Goal: Navigation & Orientation: Find specific page/section

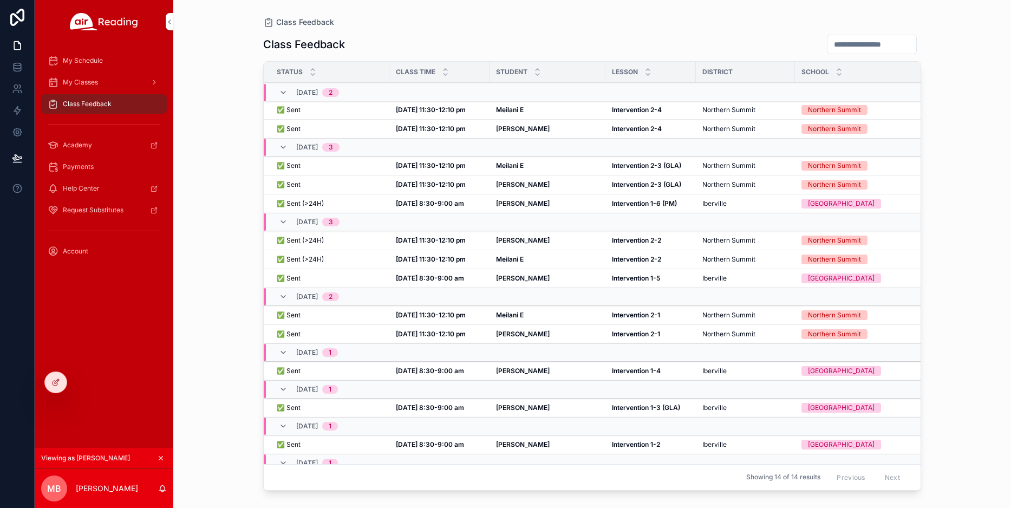
click at [0, 0] on icon at bounding box center [0, 0] width 0 height 0
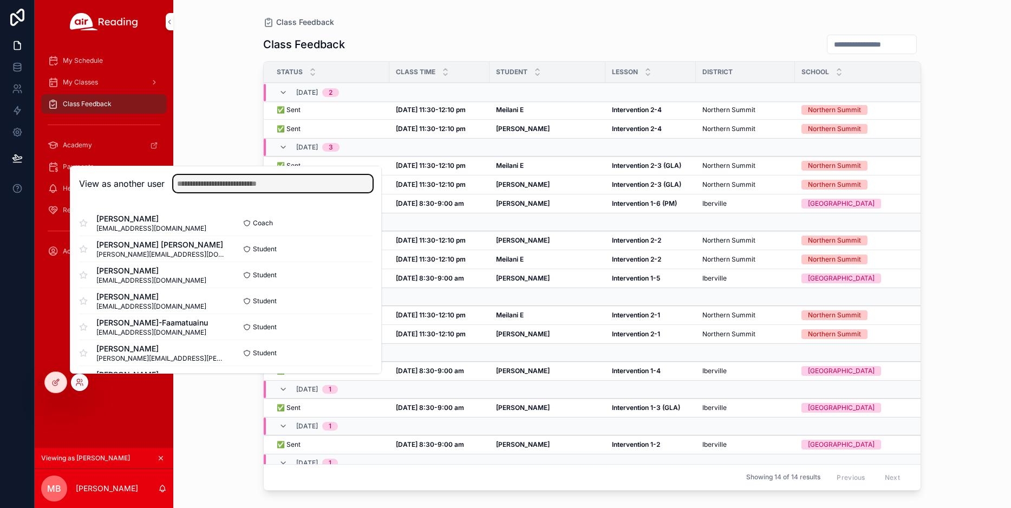
click at [199, 184] on input "text" at bounding box center [272, 183] width 199 height 17
type input "*"
type input "*****"
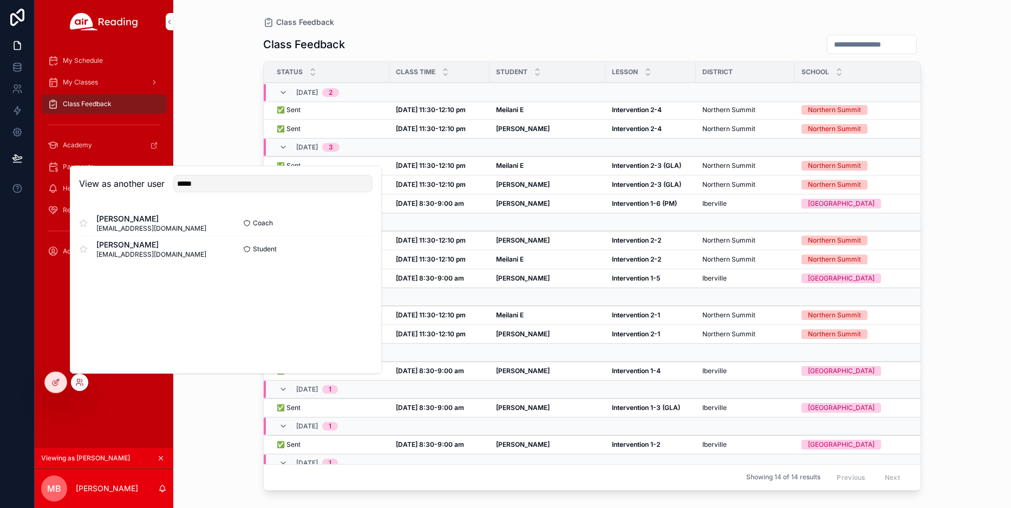
click at [0, 0] on button "Select" at bounding box center [0, 0] width 0 height 0
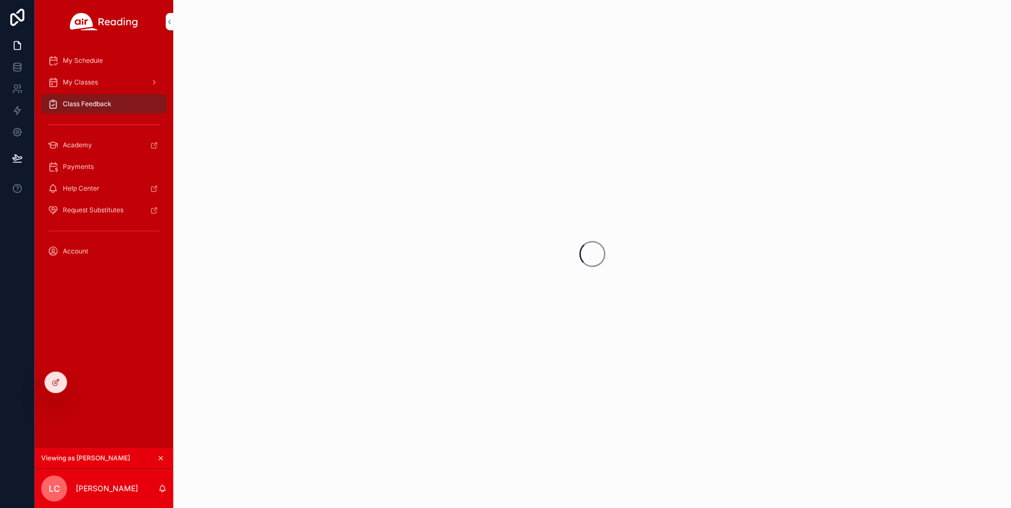
click at [82, 80] on span "My Classes" at bounding box center [80, 82] width 35 height 9
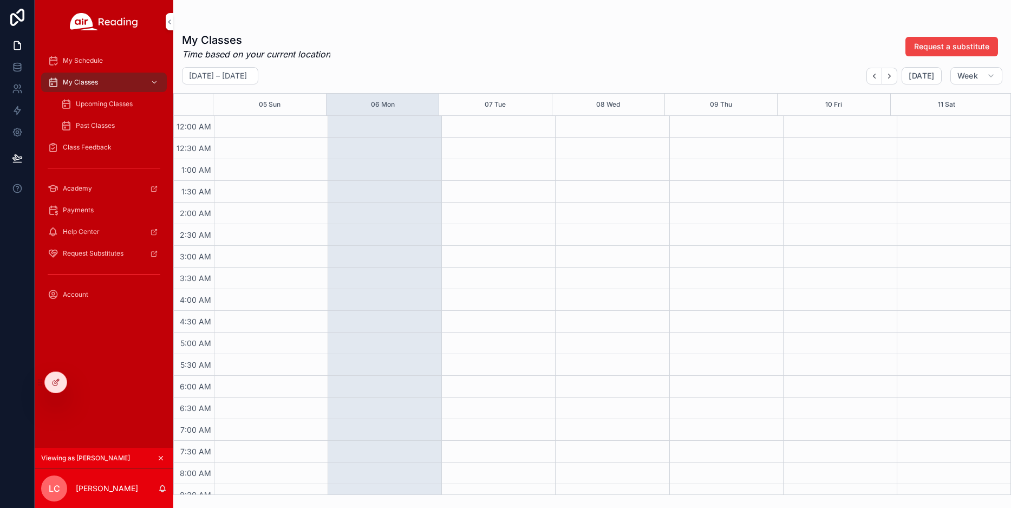
click at [89, 103] on span "Upcoming Classes" at bounding box center [104, 104] width 57 height 9
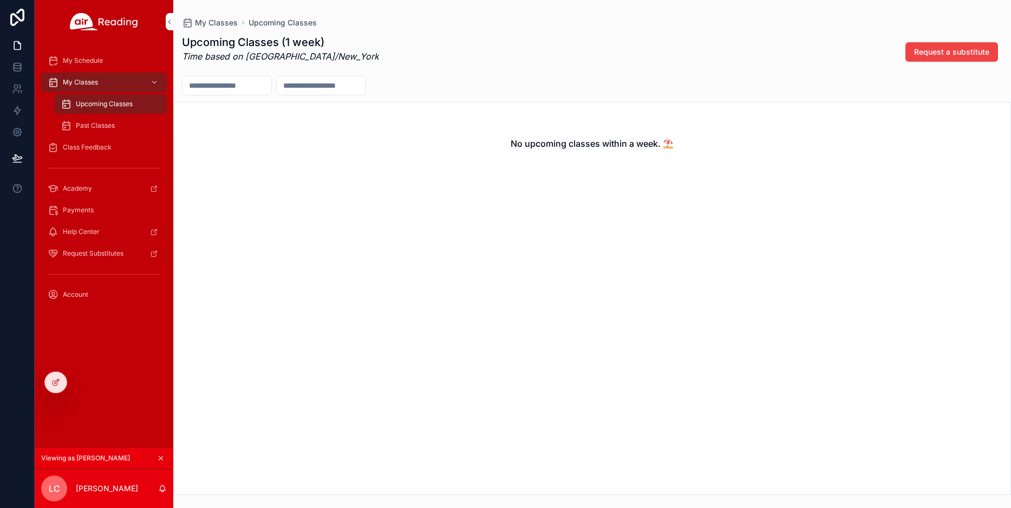
click at [0, 0] on icon at bounding box center [0, 0] width 0 height 0
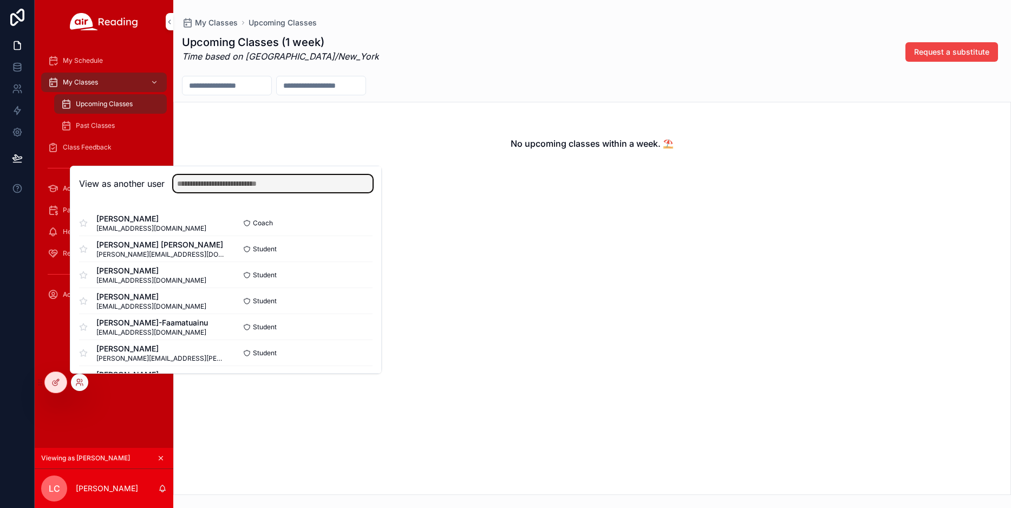
click at [187, 183] on input "text" at bounding box center [272, 183] width 199 height 17
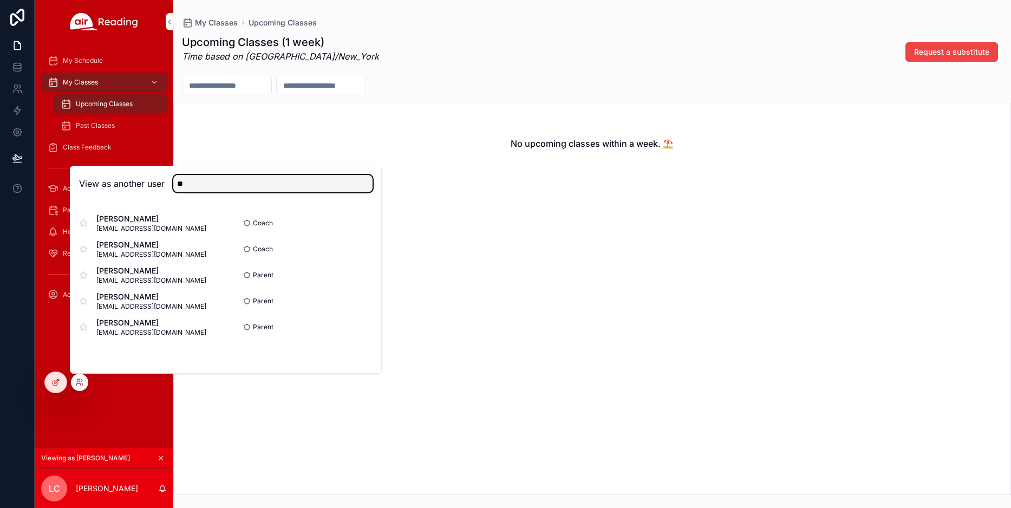
type input "*"
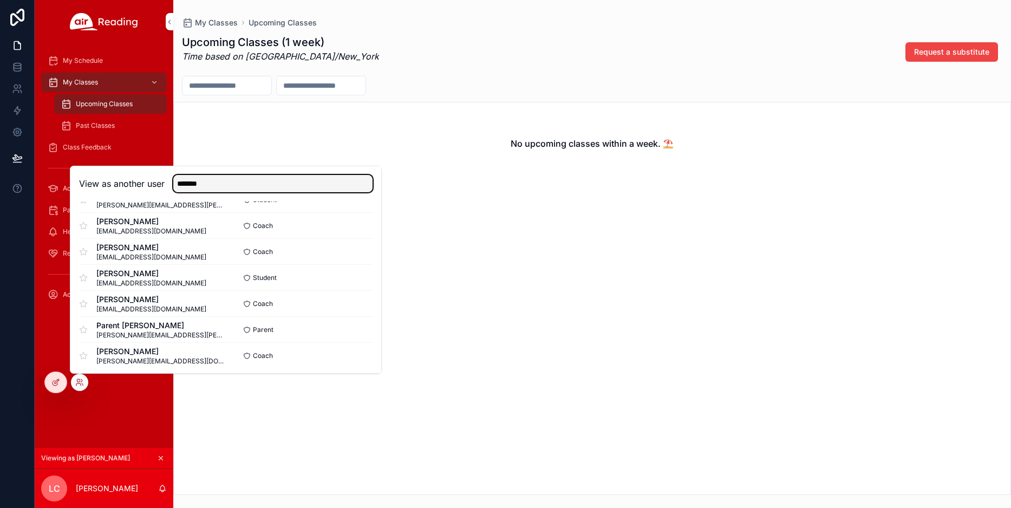
scroll to position [80, 0]
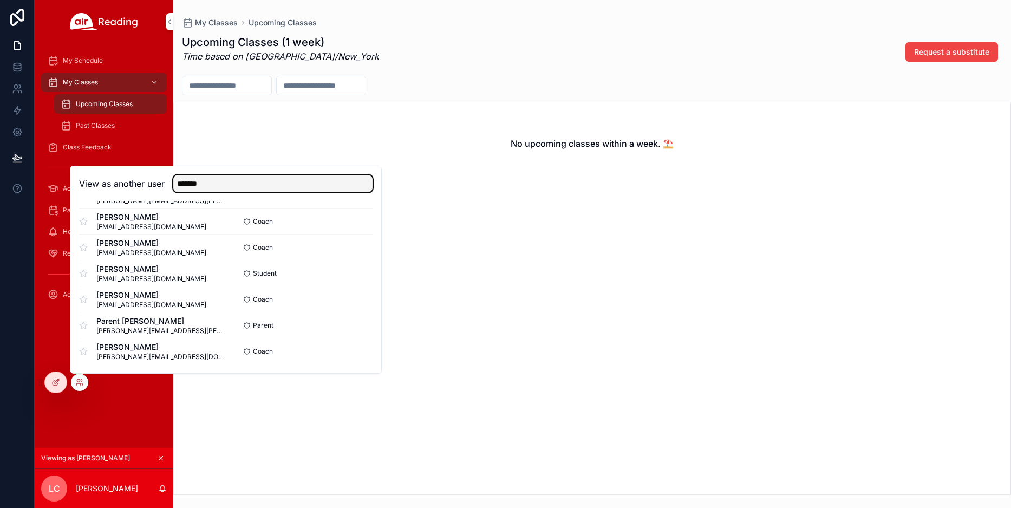
type input "*******"
click at [0, 0] on button "Select" at bounding box center [0, 0] width 0 height 0
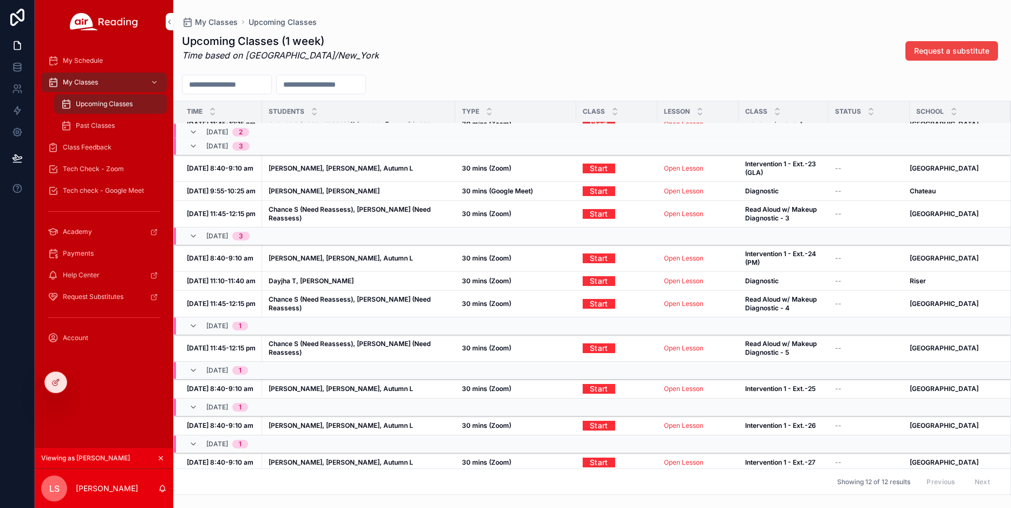
scroll to position [50, 0]
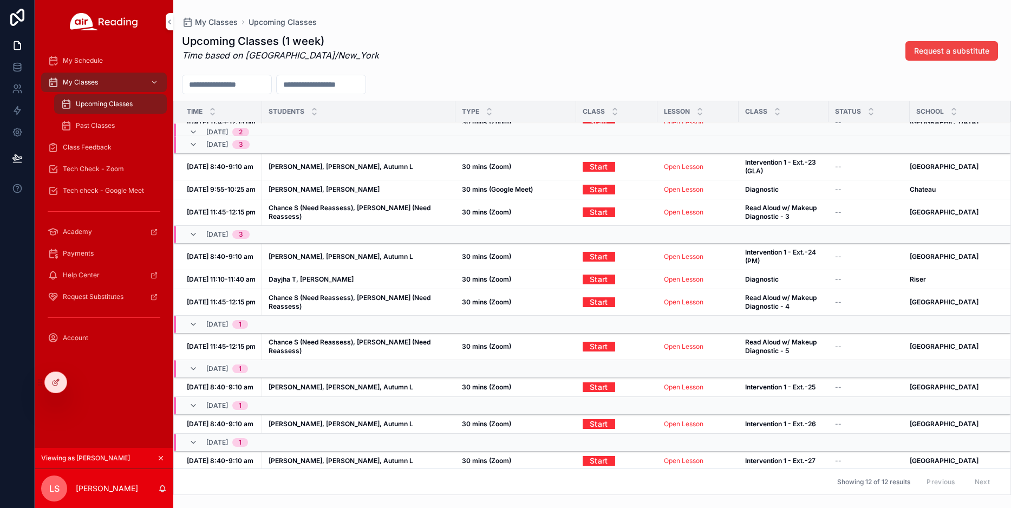
click at [89, 58] on span "My Schedule" at bounding box center [83, 60] width 40 height 9
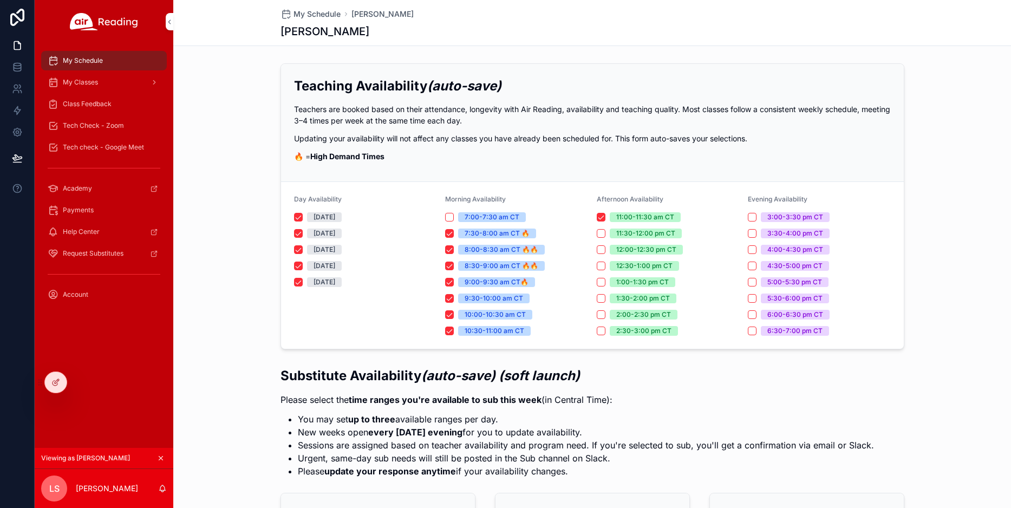
click at [100, 83] on div "My Classes" at bounding box center [104, 82] width 113 height 17
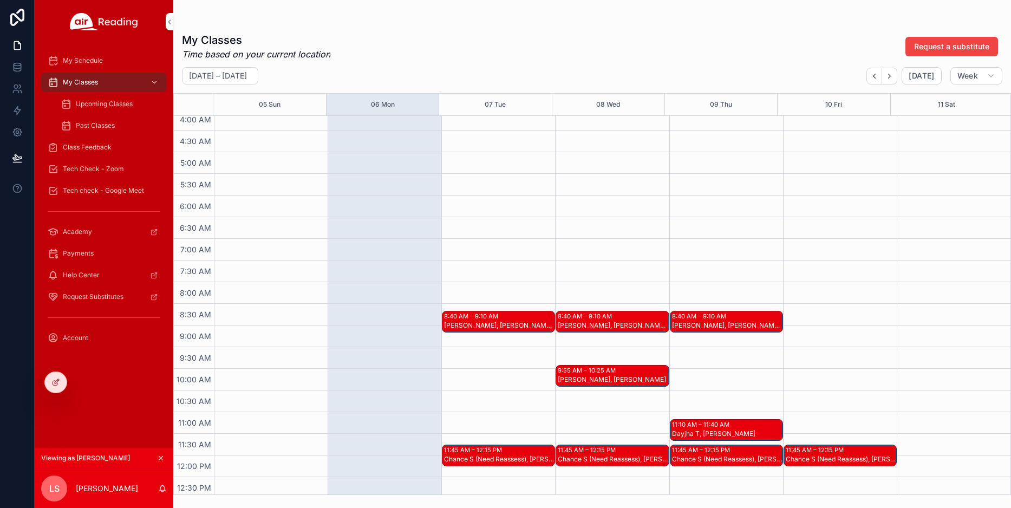
scroll to position [258, 0]
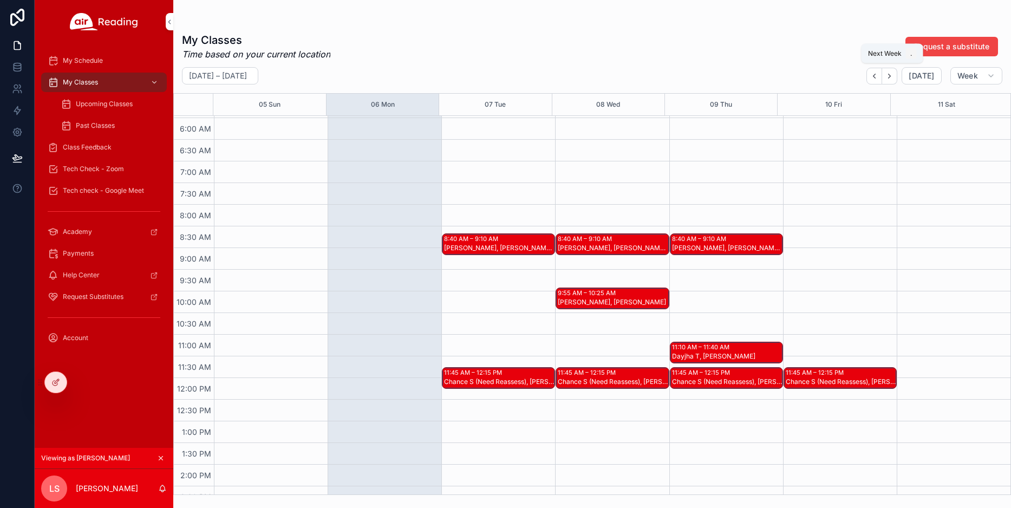
click at [894, 75] on icon "Next" at bounding box center [890, 76] width 8 height 8
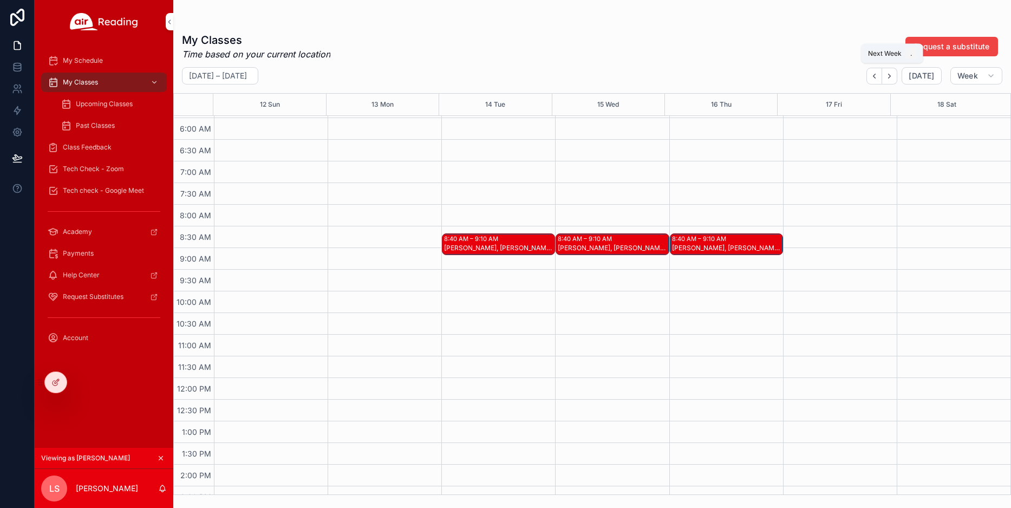
click at [894, 75] on icon "Next" at bounding box center [890, 76] width 8 height 8
click at [0, 0] on icon at bounding box center [0, 0] width 0 height 0
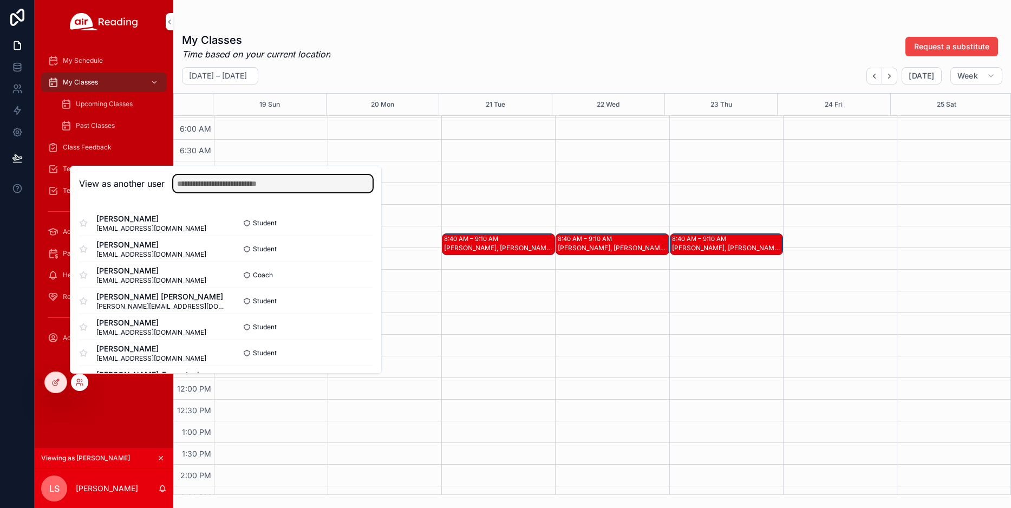
click at [190, 181] on input "text" at bounding box center [272, 183] width 199 height 17
type input "*"
